Goal: Task Accomplishment & Management: Use online tool/utility

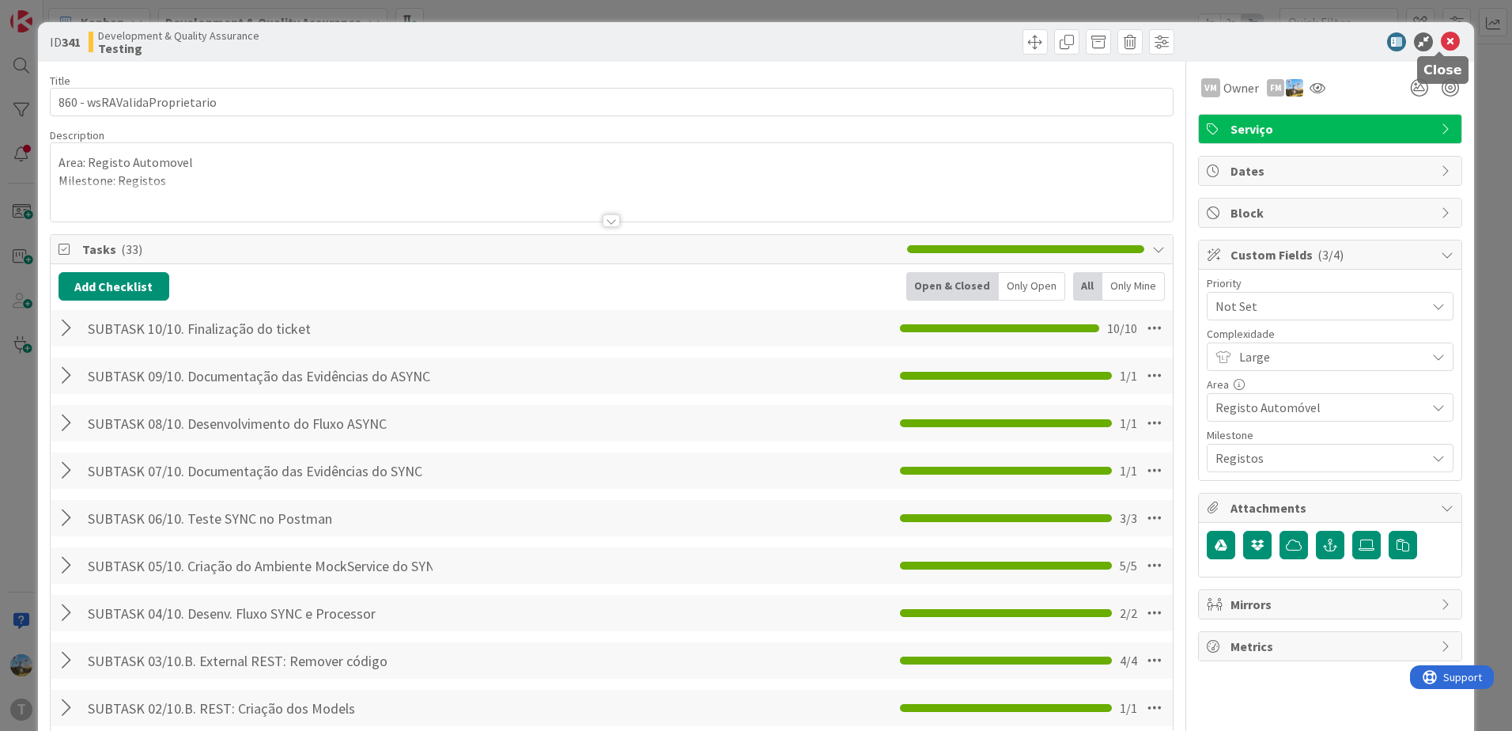
click at [1441, 43] on icon at bounding box center [1450, 41] width 19 height 19
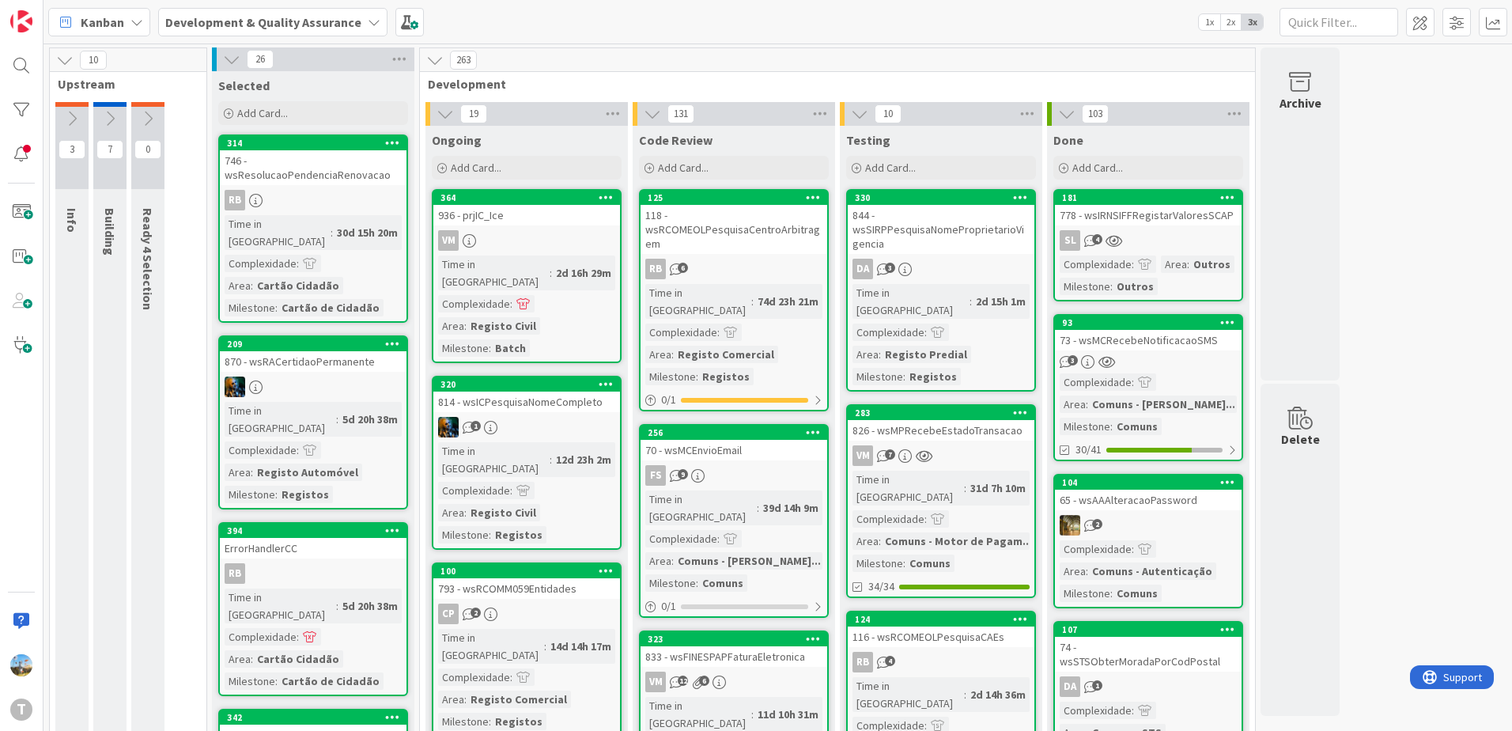
click at [1028, 118] on icon at bounding box center [1027, 114] width 21 height 24
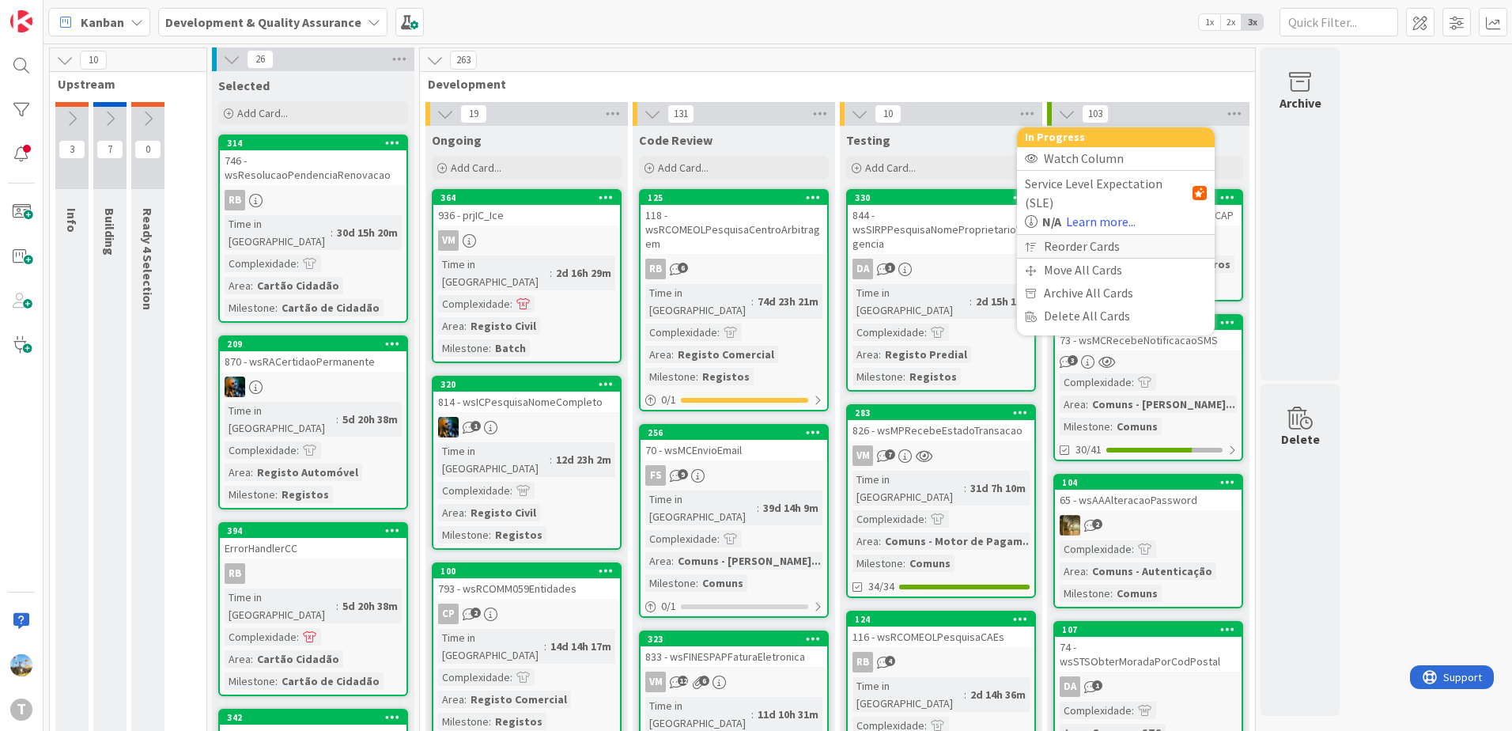
click at [1074, 235] on div "Reorder Cards" at bounding box center [1116, 246] width 198 height 23
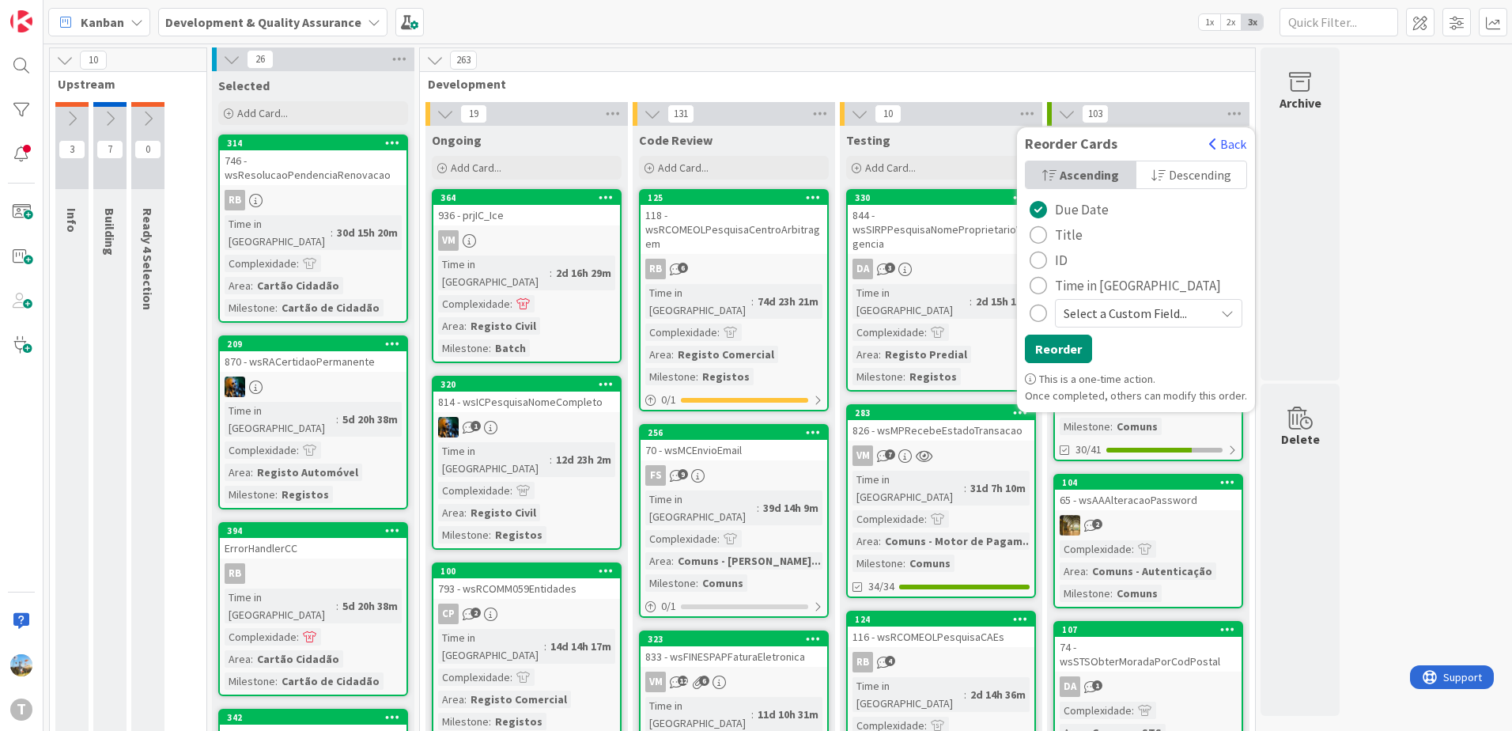
click at [1045, 278] on div "radio" at bounding box center [1037, 285] width 17 height 17
click at [1169, 176] on span "Descending" at bounding box center [1200, 175] width 62 height 24
click at [1076, 343] on button "Reorder" at bounding box center [1058, 348] width 67 height 28
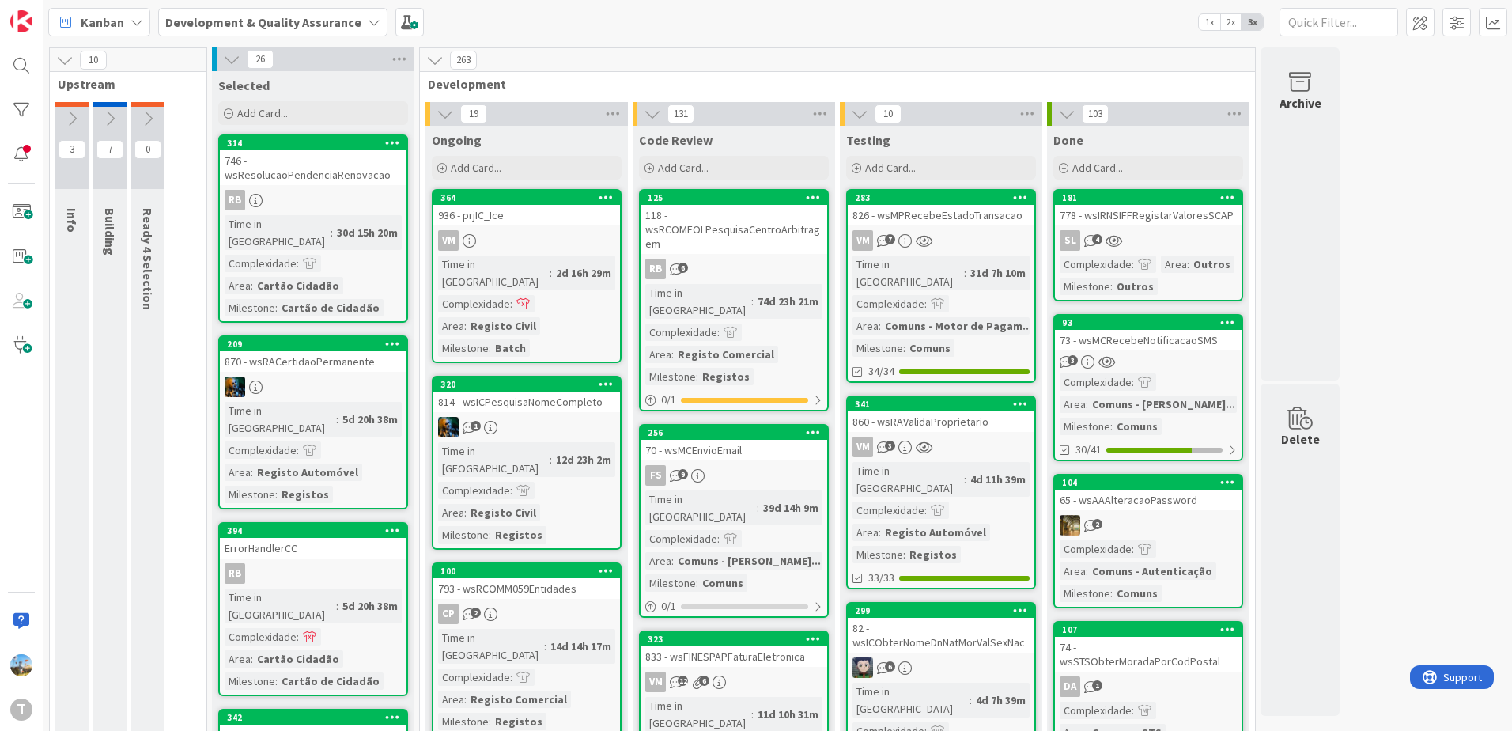
click at [984, 229] on link "283 826 - wsMPRecebeEstadoTransacao VM 7 Time in Column : 31d 7h 10m Complexida…" at bounding box center [941, 286] width 190 height 194
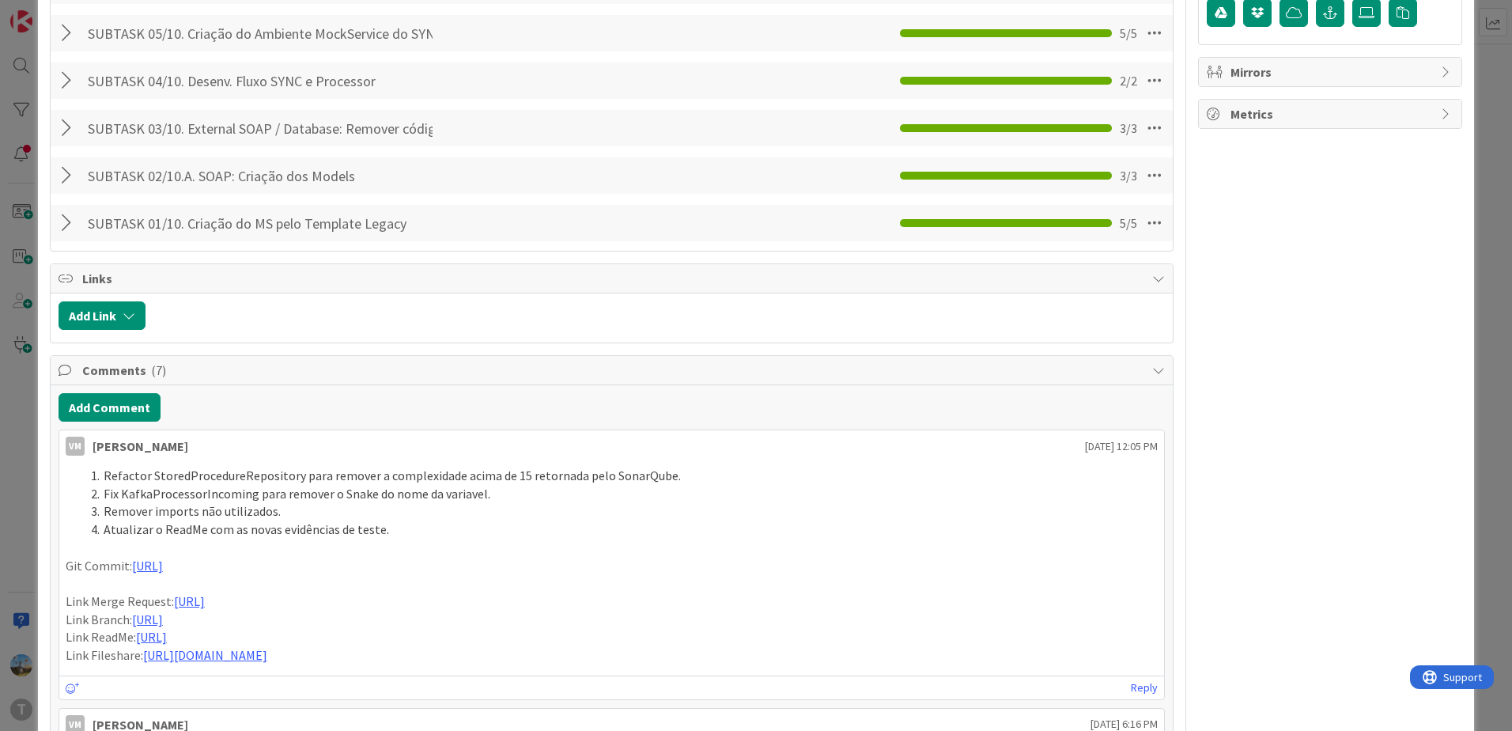
scroll to position [633, 0]
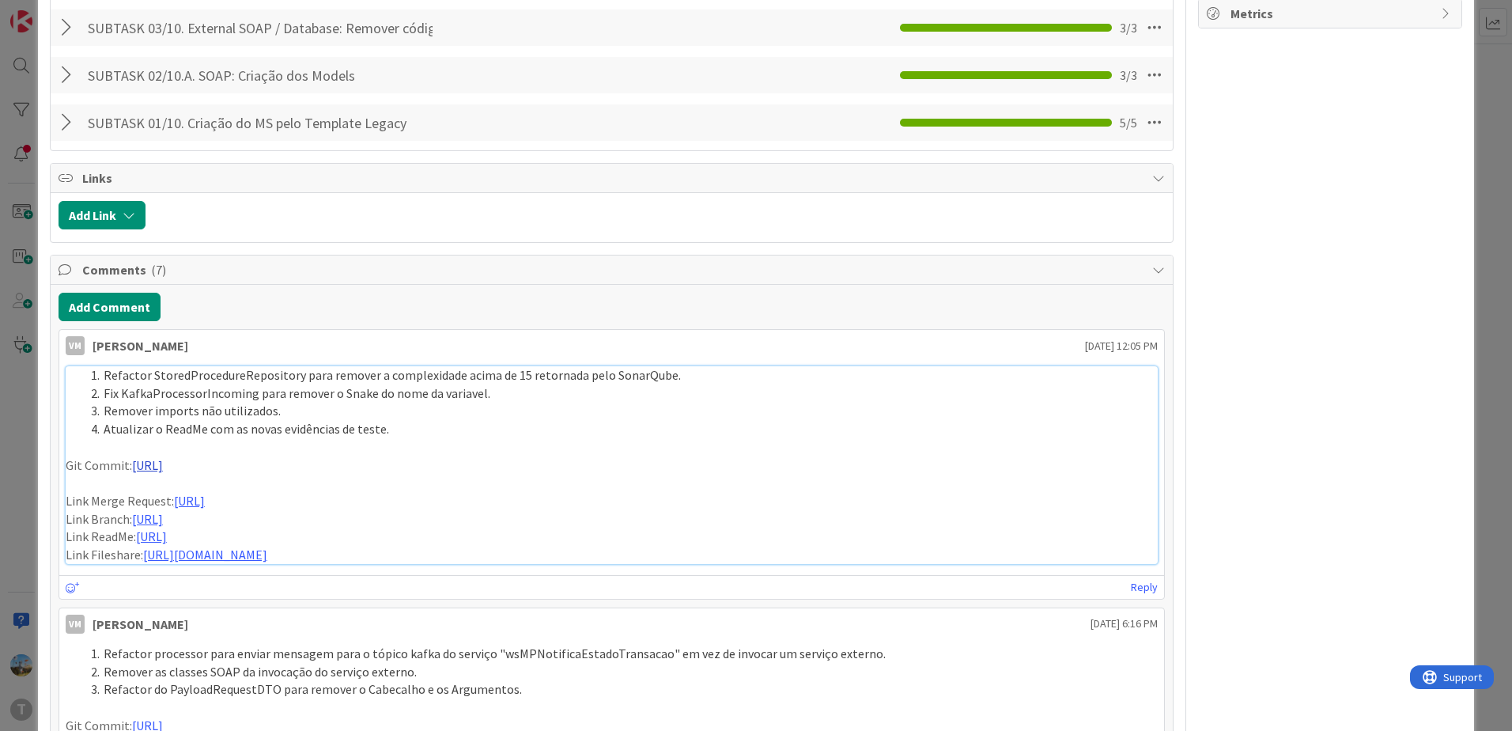
click at [163, 469] on link "https://gitlab.apps.ktools.justica.local/naspp/esb/apps/cmn/wsmprecebeestadotra…" at bounding box center [147, 465] width 31 height 16
